Goal: Book appointment/travel/reservation

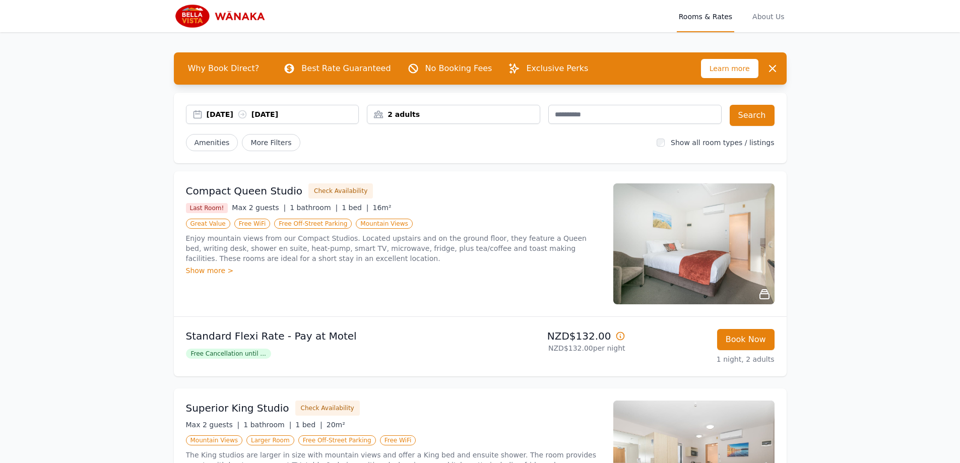
click at [225, 116] on div "[DATE] [DATE]" at bounding box center [283, 114] width 152 height 10
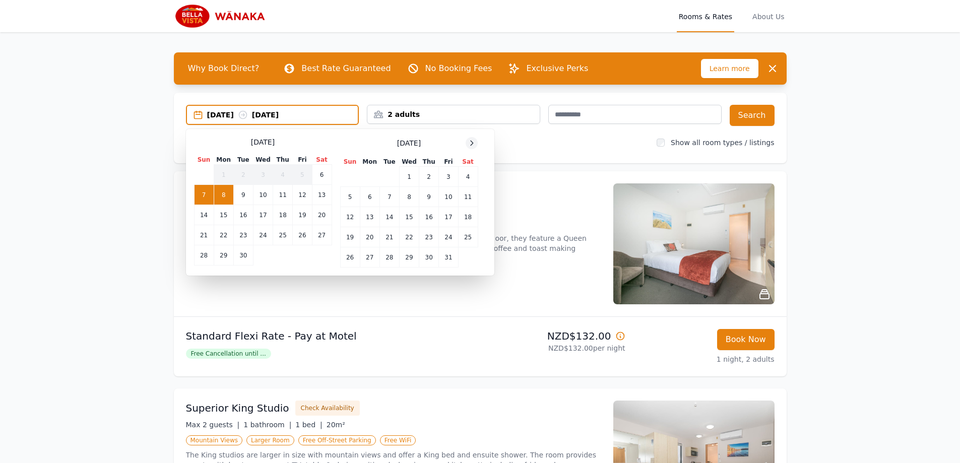
click at [470, 144] on icon at bounding box center [472, 143] width 8 height 8
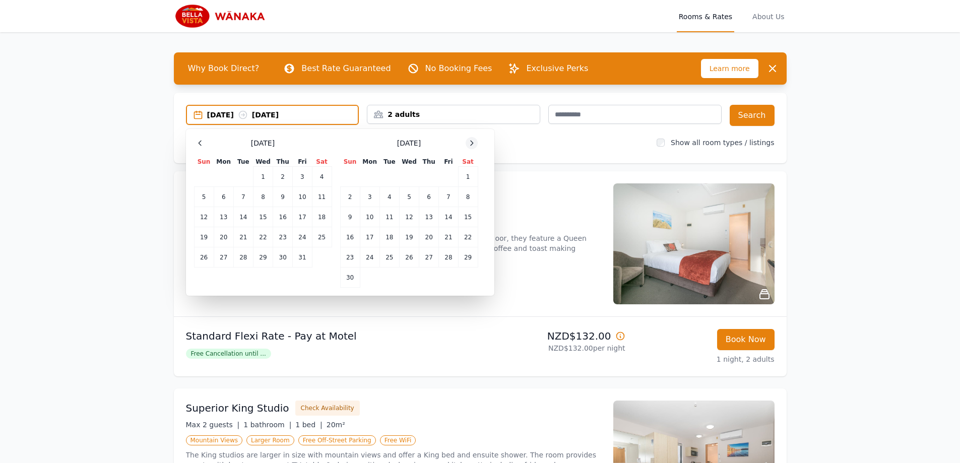
click at [470, 144] on icon at bounding box center [472, 143] width 8 height 8
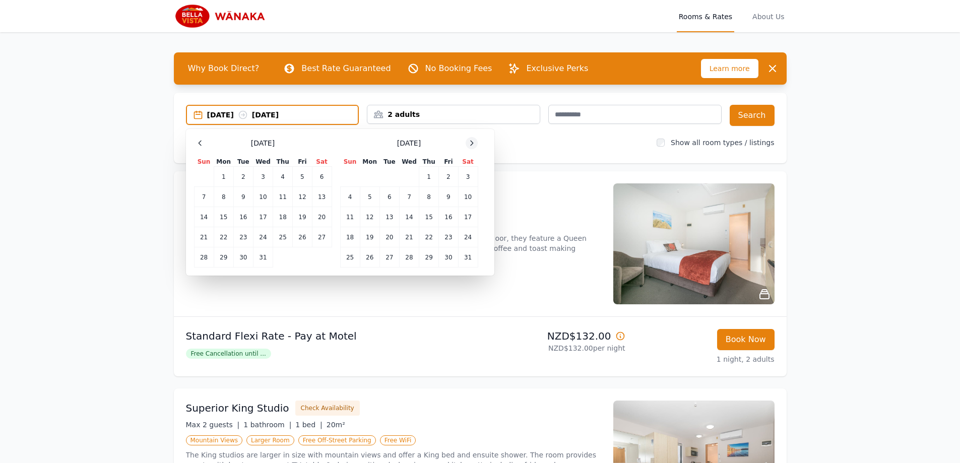
click at [470, 144] on icon at bounding box center [472, 143] width 8 height 8
click at [428, 198] on td "12" at bounding box center [429, 197] width 20 height 20
click at [467, 196] on td "14" at bounding box center [468, 197] width 20 height 20
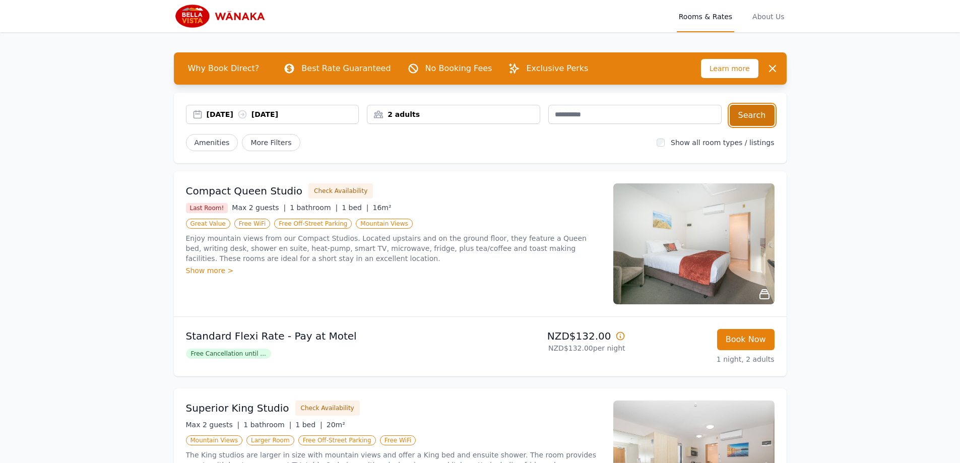
click at [752, 116] on button "Search" at bounding box center [752, 115] width 45 height 21
